Goal: Transaction & Acquisition: Subscribe to service/newsletter

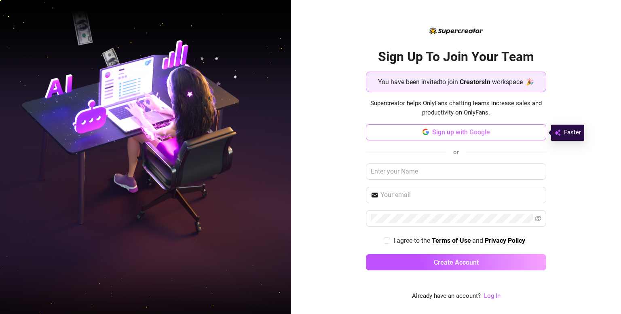
click at [437, 133] on span "Sign up with Google" at bounding box center [461, 132] width 58 height 8
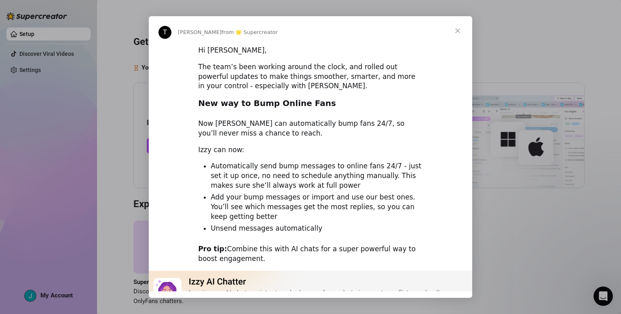
click at [458, 33] on span "Close" at bounding box center [457, 30] width 29 height 29
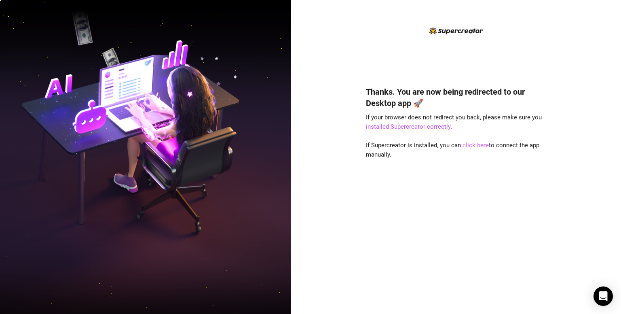
click at [474, 144] on link "click here" at bounding box center [475, 144] width 26 height 7
click at [469, 145] on link "click here" at bounding box center [475, 144] width 26 height 7
